Goal: Information Seeking & Learning: Find specific fact

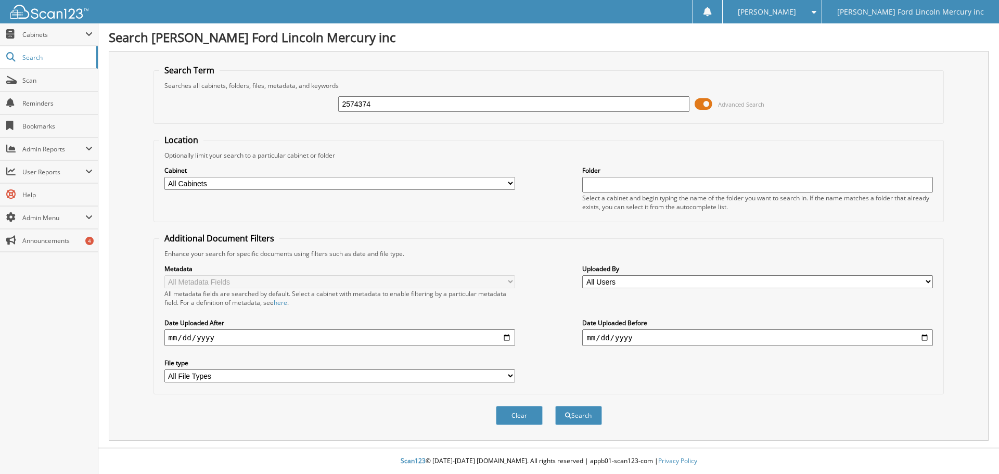
type input "2574374"
click at [555, 406] on button "Search" at bounding box center [578, 415] width 47 height 19
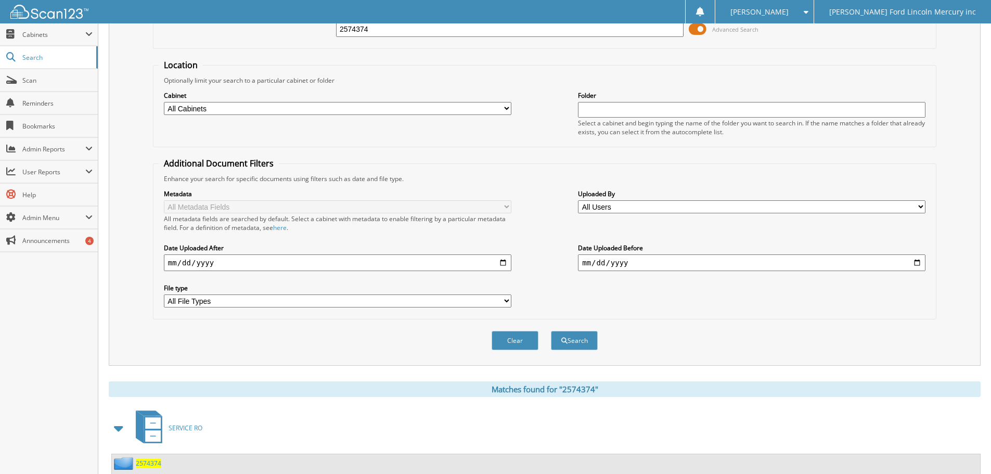
scroll to position [148, 0]
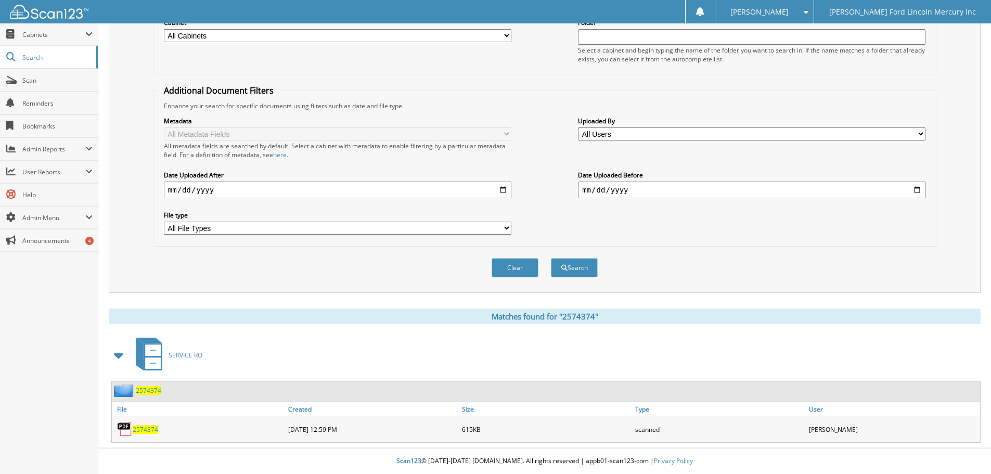
click at [147, 430] on span "2574374" at bounding box center [145, 429] width 25 height 9
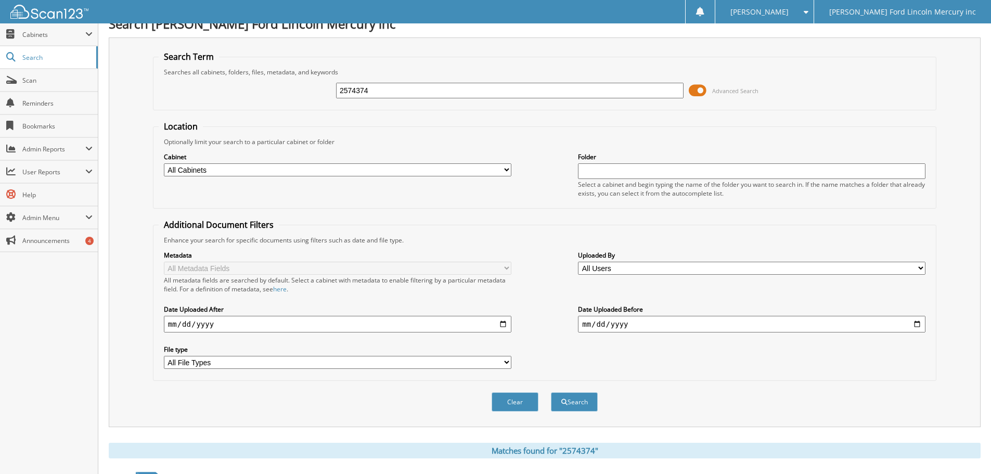
scroll to position [0, 0]
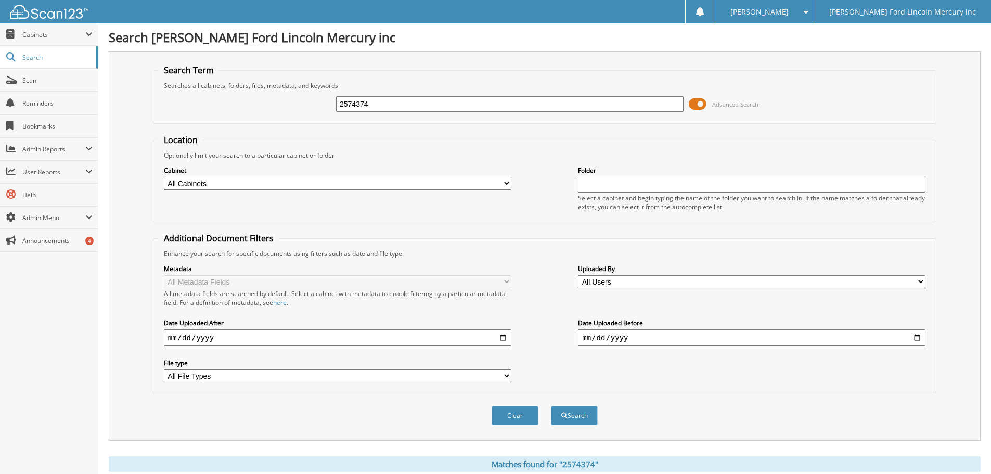
drag, startPoint x: 391, startPoint y: 100, endPoint x: 188, endPoint y: 75, distance: 203.9
click at [263, 85] on fieldset "Search Term Searches all cabinets, folders, files, metadata, and keywords 25743…" at bounding box center [544, 93] width 783 height 59
type input "2574398"
click at [551, 406] on button "Search" at bounding box center [574, 415] width 47 height 19
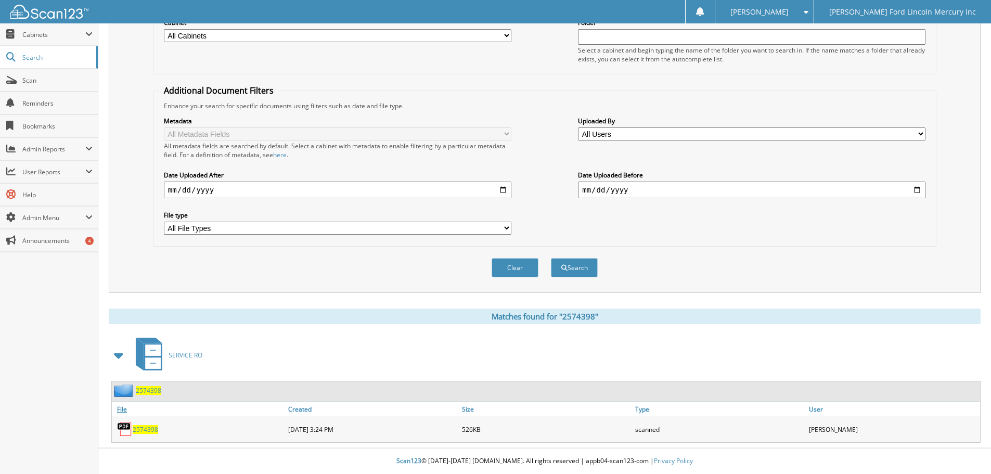
scroll to position [148, 0]
click at [147, 430] on span "2574398" at bounding box center [145, 429] width 25 height 9
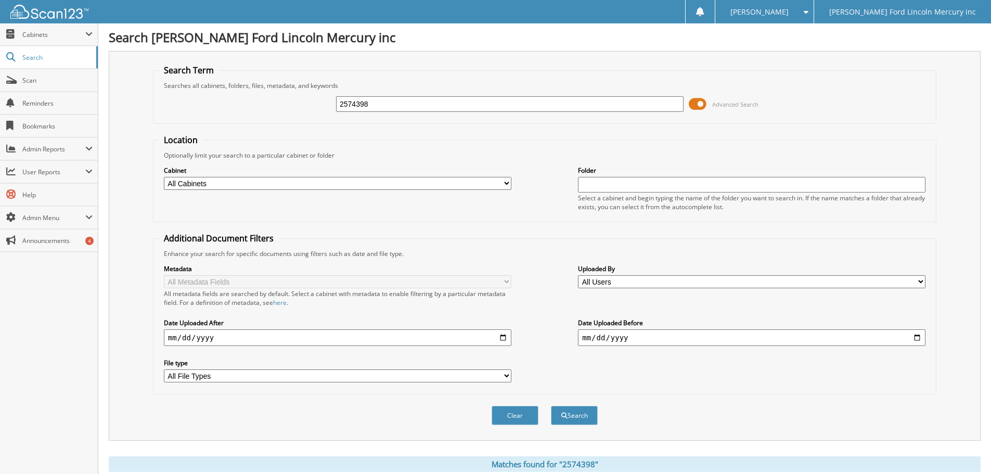
drag, startPoint x: 394, startPoint y: 102, endPoint x: 285, endPoint y: 94, distance: 109.5
click at [309, 98] on div "2574398 Advanced Search" at bounding box center [545, 104] width 772 height 28
type input "2530015"
click at [551, 406] on button "Search" at bounding box center [574, 415] width 47 height 19
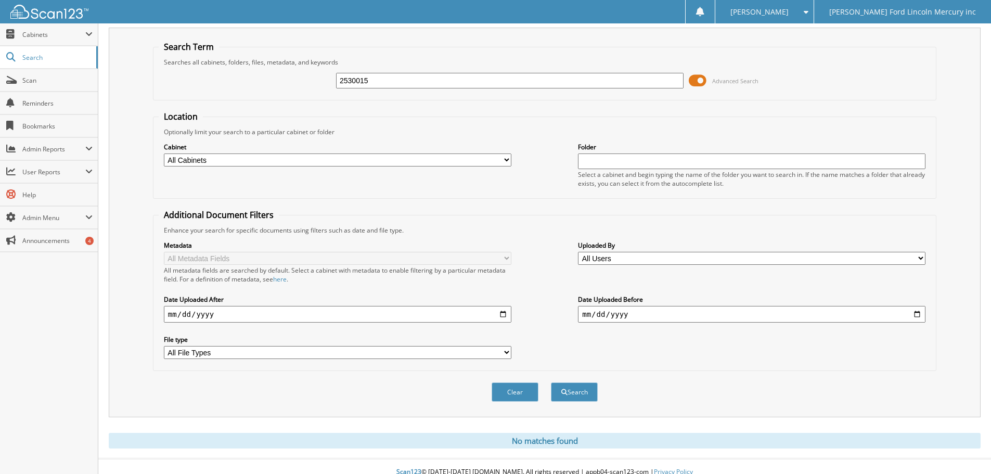
scroll to position [35, 0]
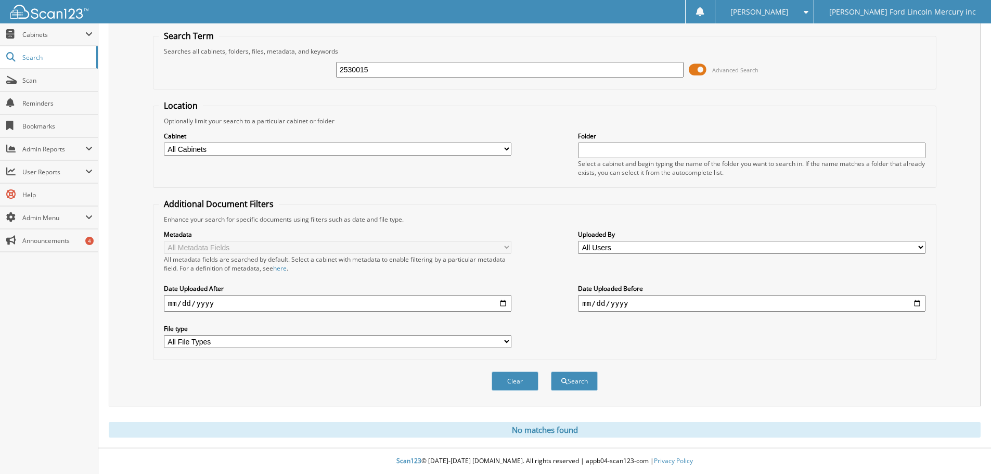
drag, startPoint x: 355, startPoint y: 69, endPoint x: 253, endPoint y: 67, distance: 101.4
click at [277, 67] on div "2530015 Advanced Search" at bounding box center [545, 70] width 772 height 28
type input "2574129"
click at [551, 371] on button "Search" at bounding box center [574, 380] width 47 height 19
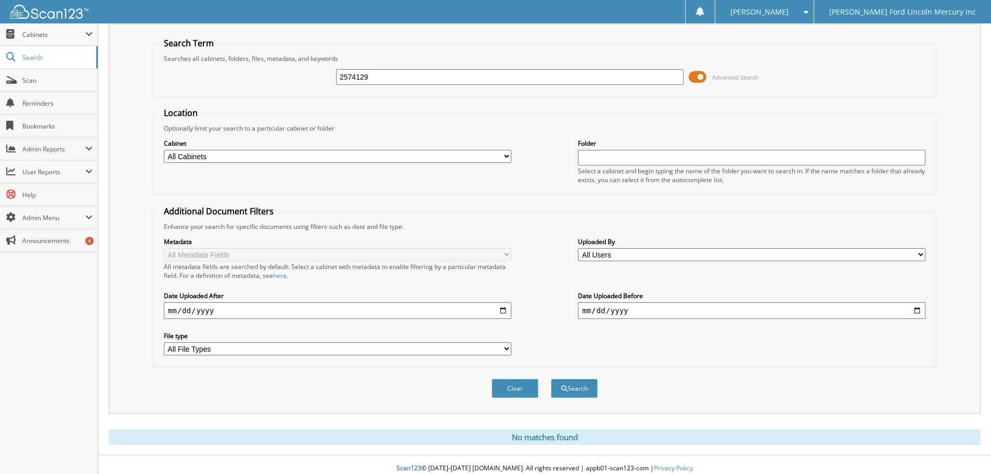
scroll to position [35, 0]
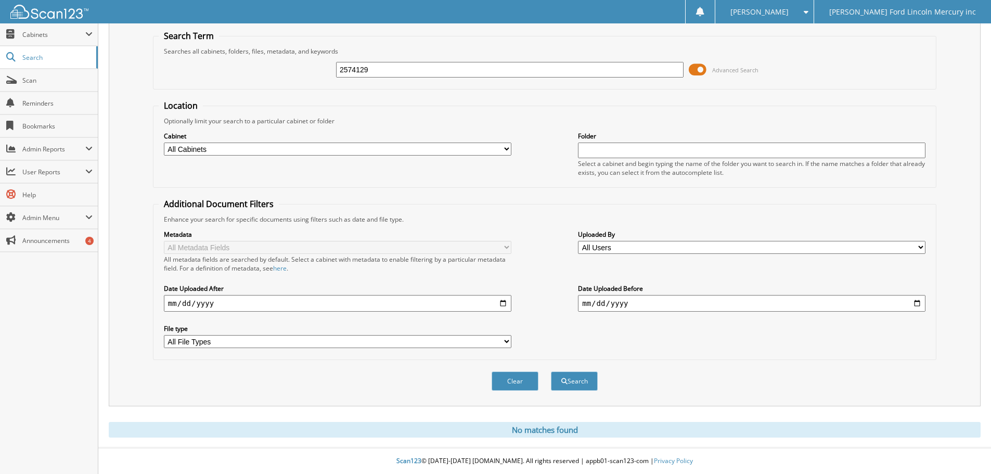
drag, startPoint x: 421, startPoint y: 71, endPoint x: 309, endPoint y: 64, distance: 112.0
click at [326, 63] on div "2574129 Advanced Search" at bounding box center [545, 70] width 772 height 28
type input "2530085"
click at [551, 371] on button "Search" at bounding box center [574, 380] width 47 height 19
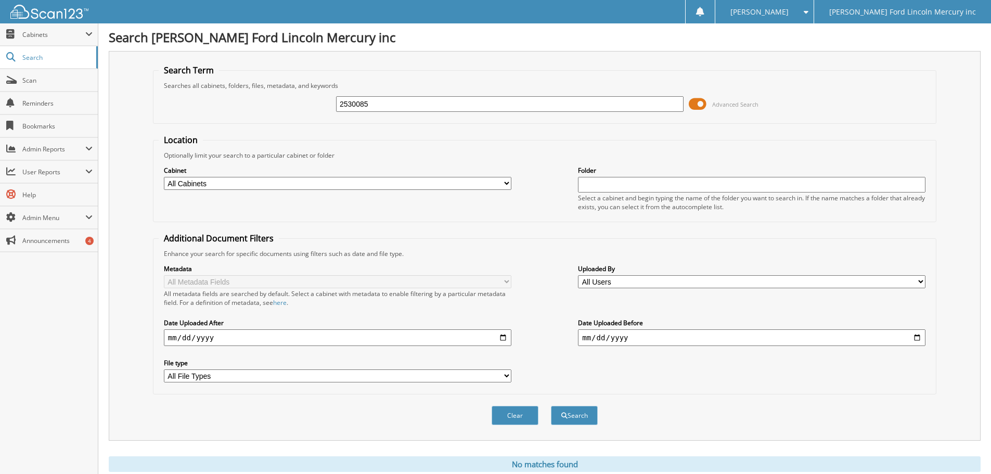
click at [34, 15] on img at bounding box center [49, 12] width 78 height 14
